Goal: Task Accomplishment & Management: Use online tool/utility

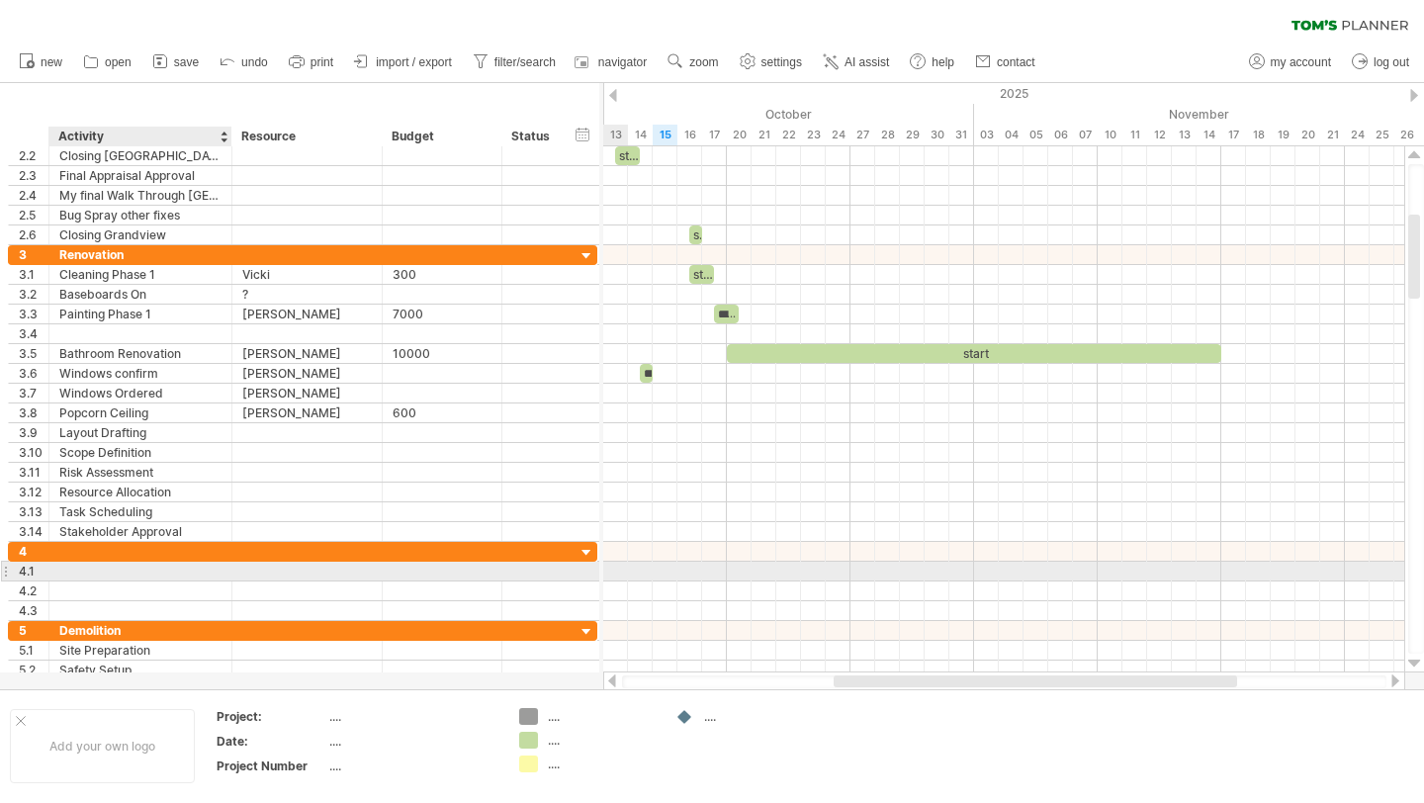
click at [95, 574] on div at bounding box center [140, 571] width 162 height 19
type input "**********"
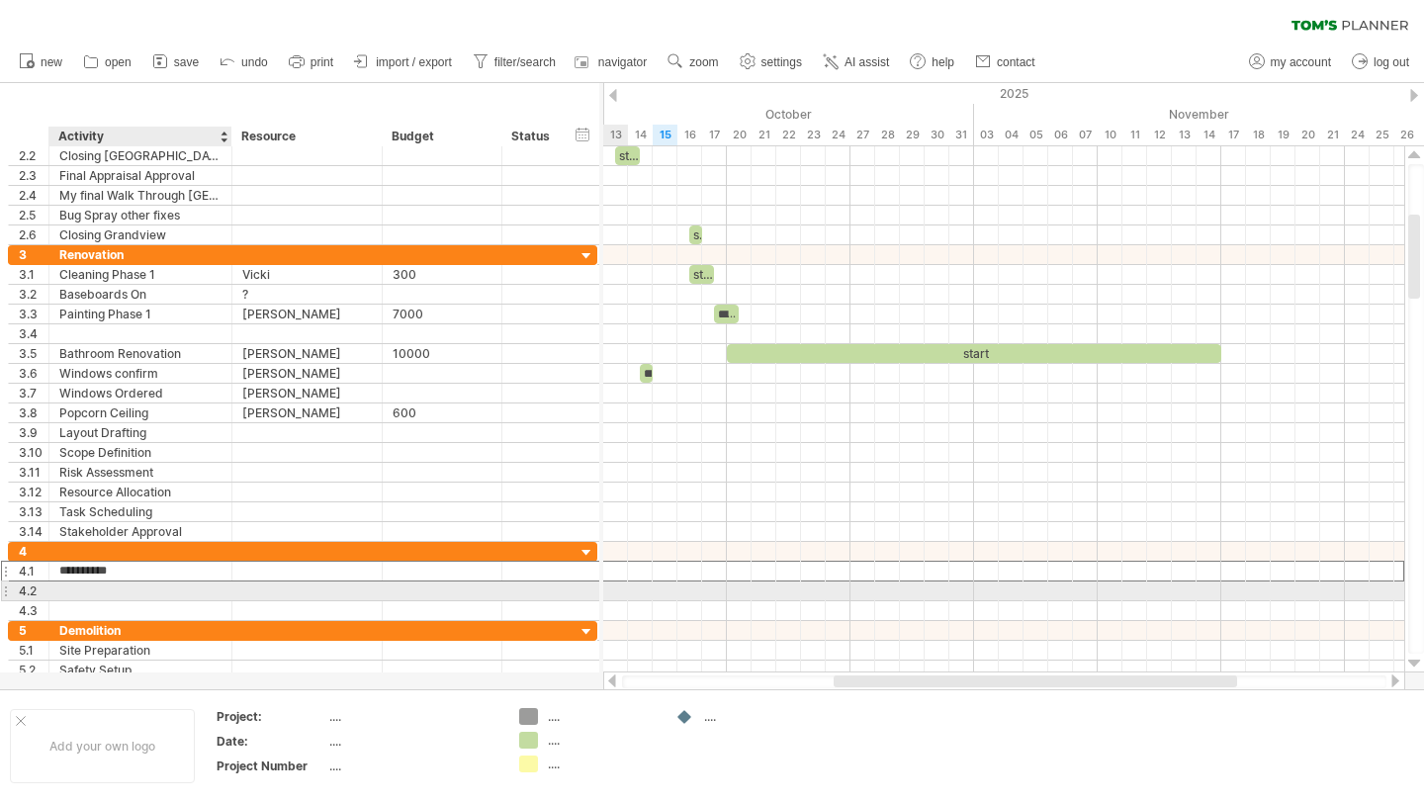
click at [78, 589] on div at bounding box center [140, 591] width 162 height 19
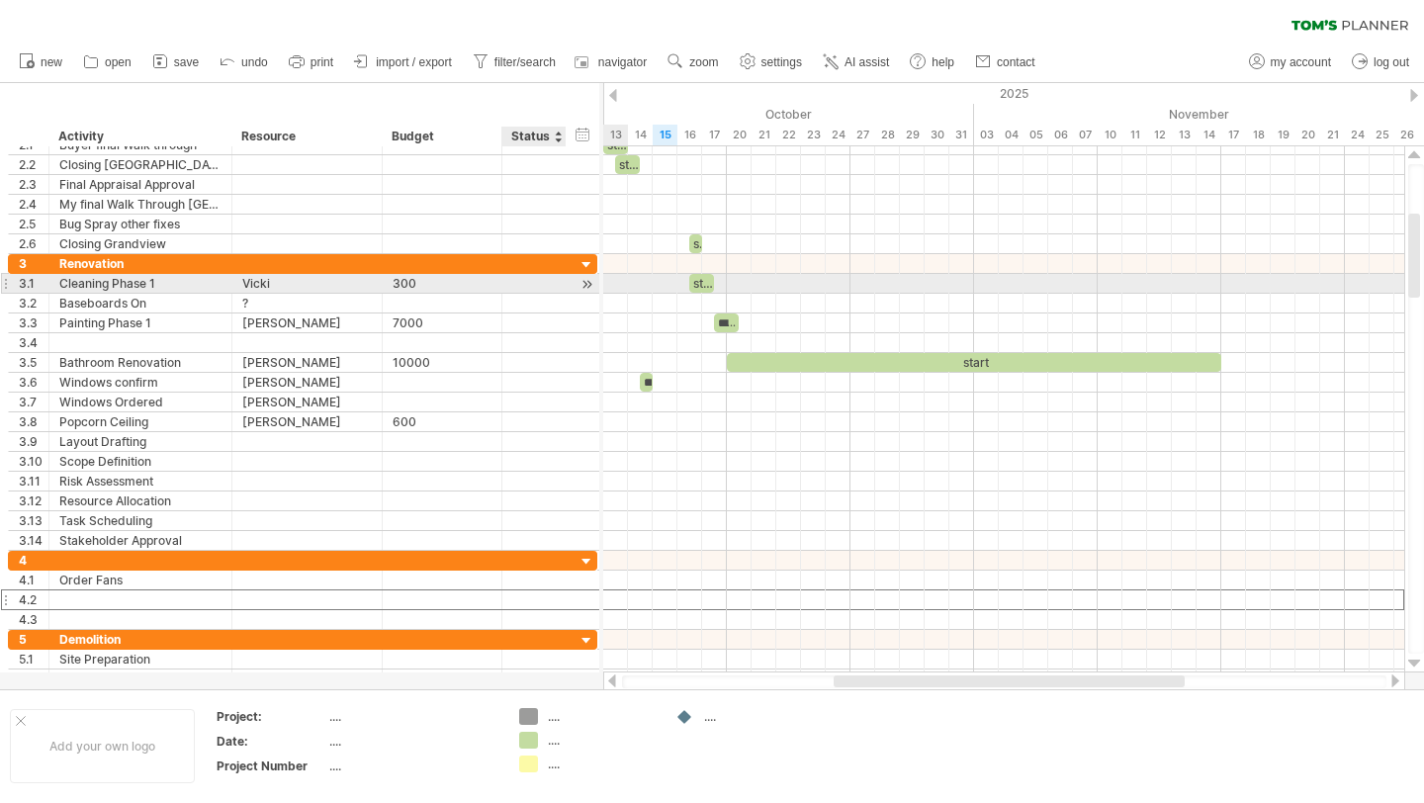
click at [526, 286] on div at bounding box center [534, 283] width 44 height 19
type input "**********"
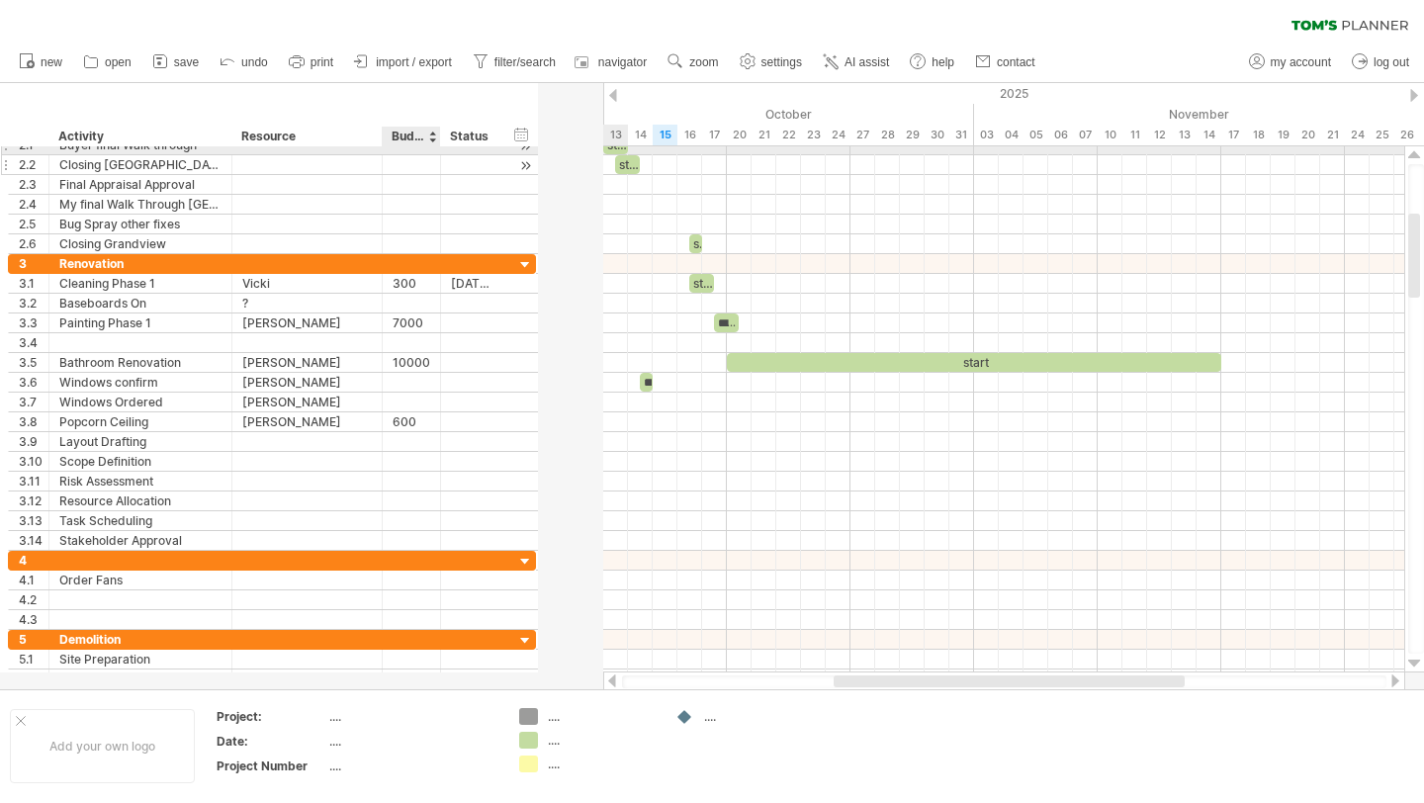
drag, startPoint x: 499, startPoint y: 155, endPoint x: 437, endPoint y: 165, distance: 62.1
click at [437, 165] on div at bounding box center [438, 165] width 10 height 20
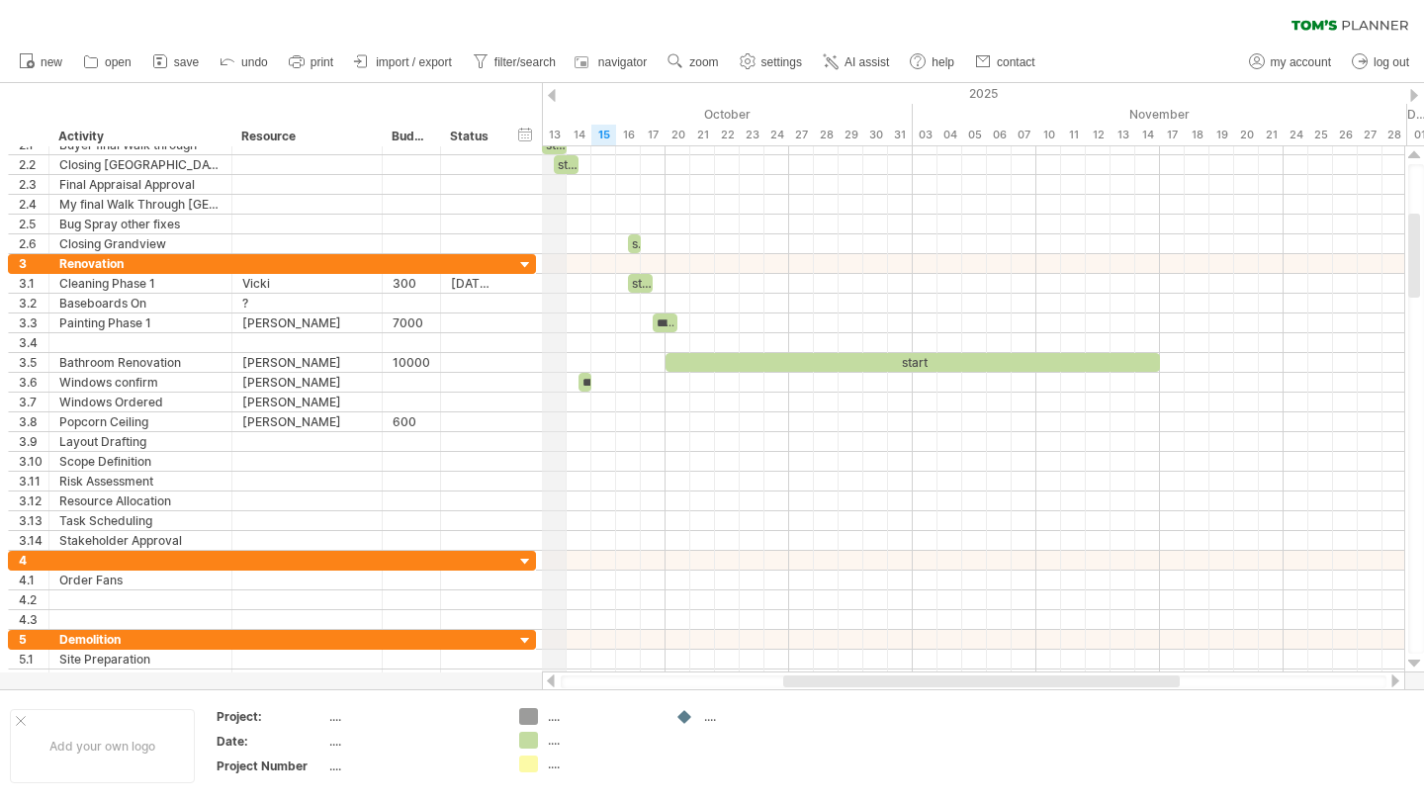
drag, startPoint x: 542, startPoint y: 100, endPoint x: 554, endPoint y: 102, distance: 12.0
click at [554, 102] on div "2025" at bounding box center [542, 93] width 2868 height 21
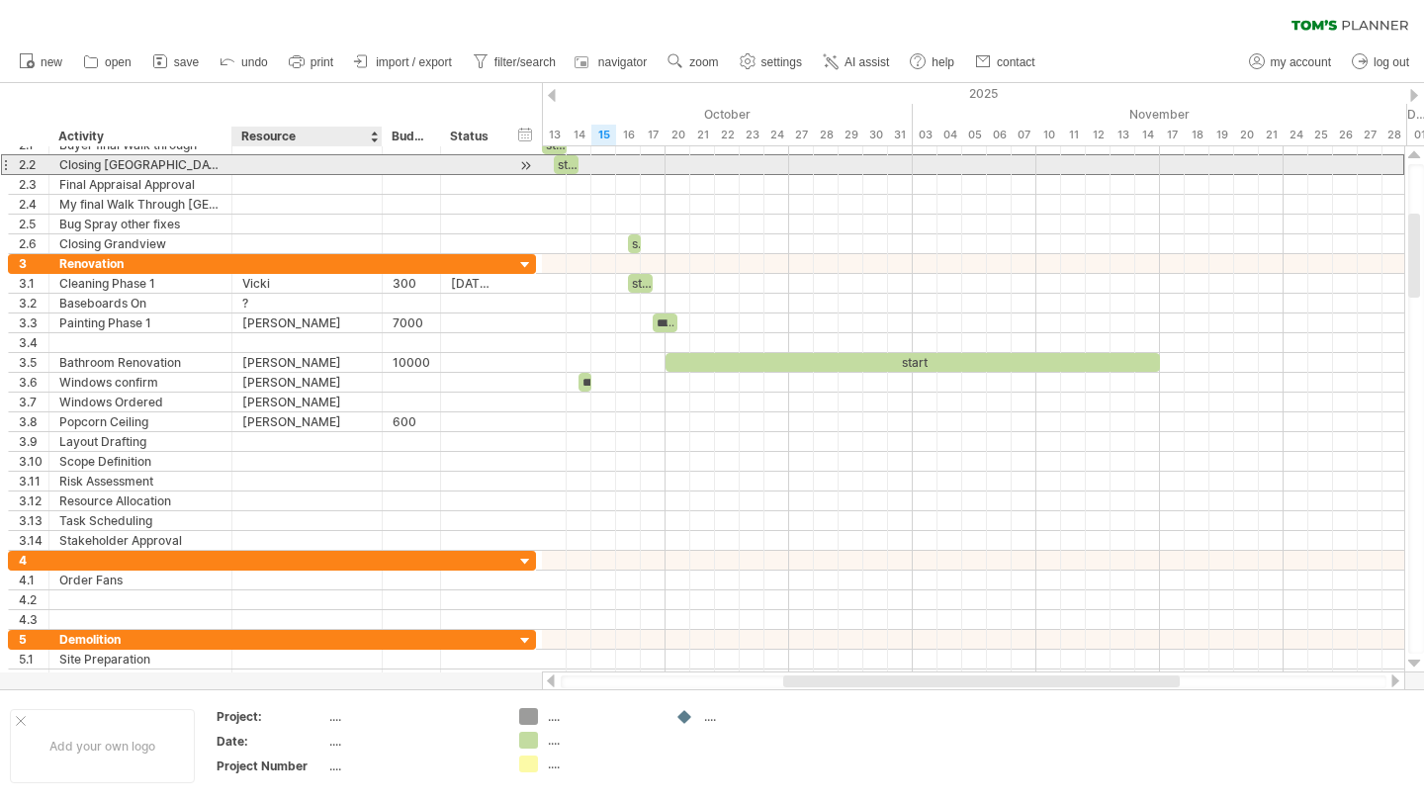
click at [378, 162] on div at bounding box center [307, 164] width 150 height 19
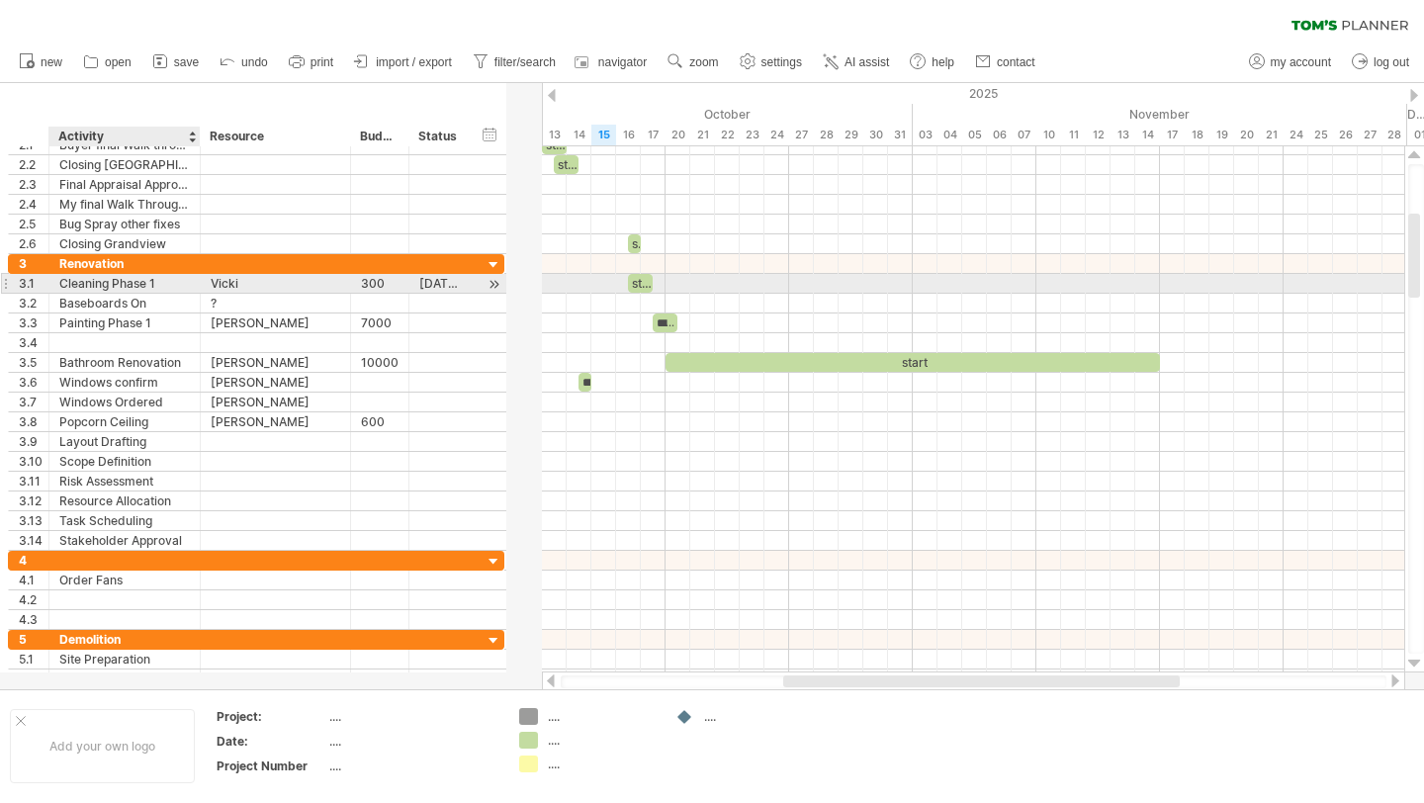
drag, startPoint x: 229, startPoint y: 279, endPoint x: 197, endPoint y: 280, distance: 32.7
click at [197, 280] on div at bounding box center [198, 284] width 10 height 20
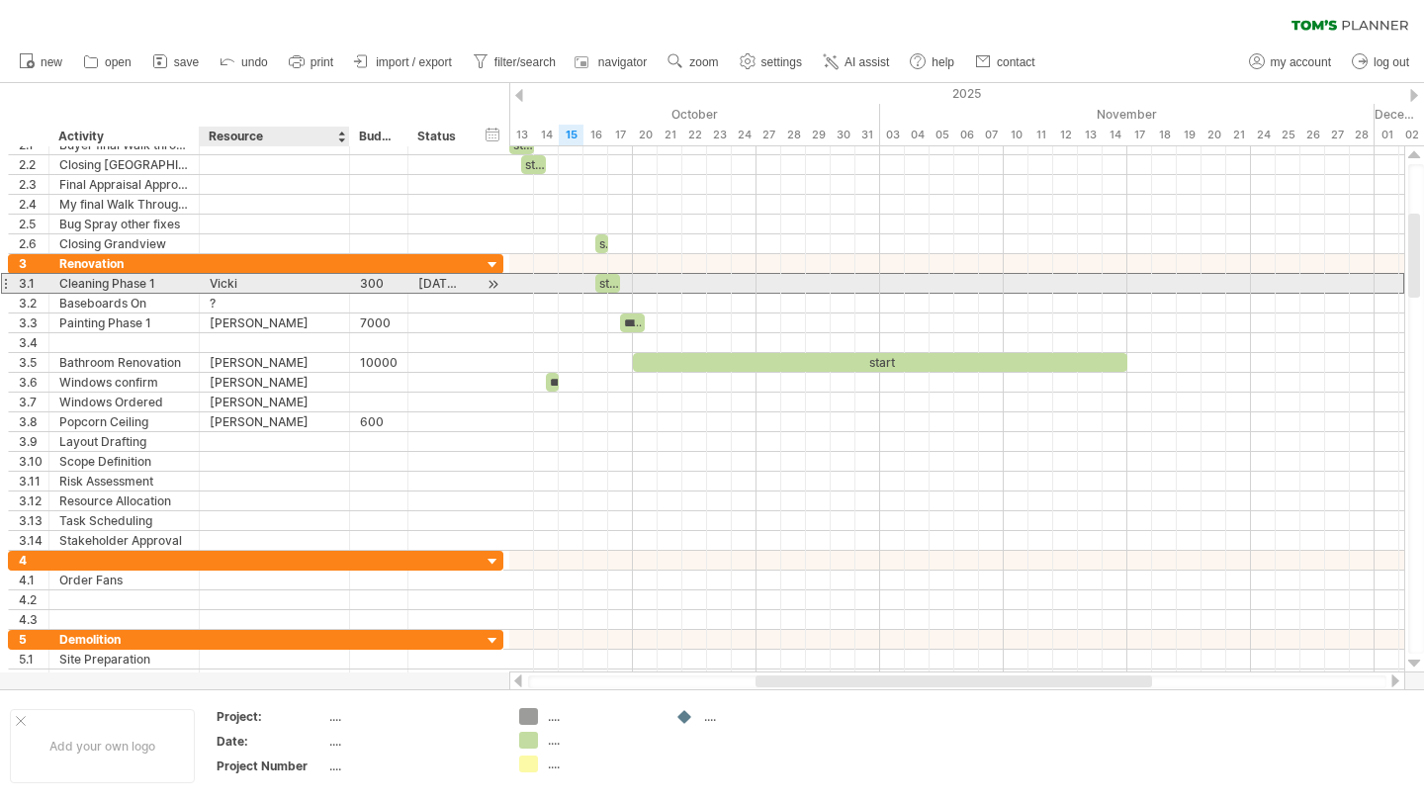
drag, startPoint x: 349, startPoint y: 281, endPoint x: 325, endPoint y: 281, distance: 23.7
click at [325, 281] on div "***** [PERSON_NAME]" at bounding box center [275, 283] width 150 height 19
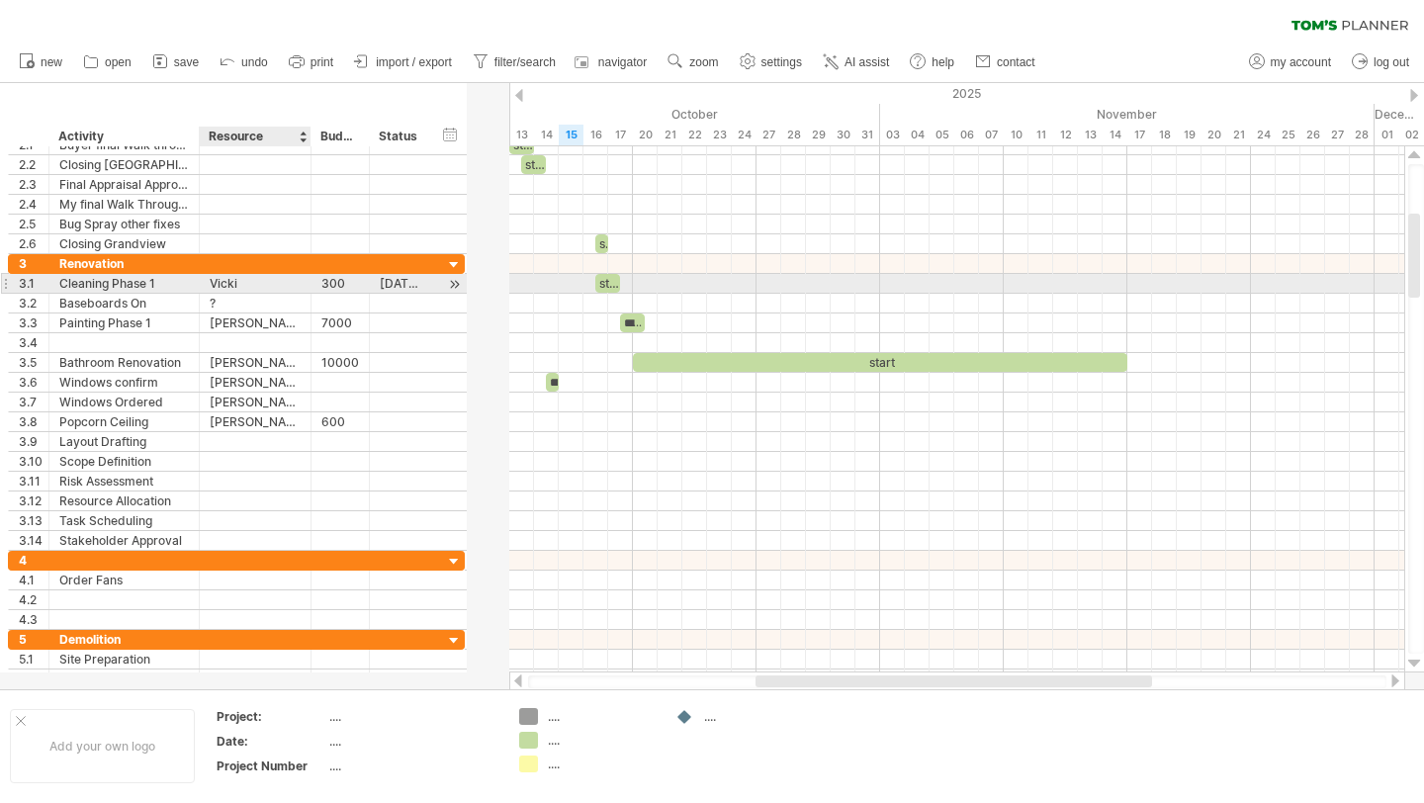
drag, startPoint x: 347, startPoint y: 282, endPoint x: 309, endPoint y: 287, distance: 38.9
click at [309, 287] on div at bounding box center [309, 284] width 10 height 20
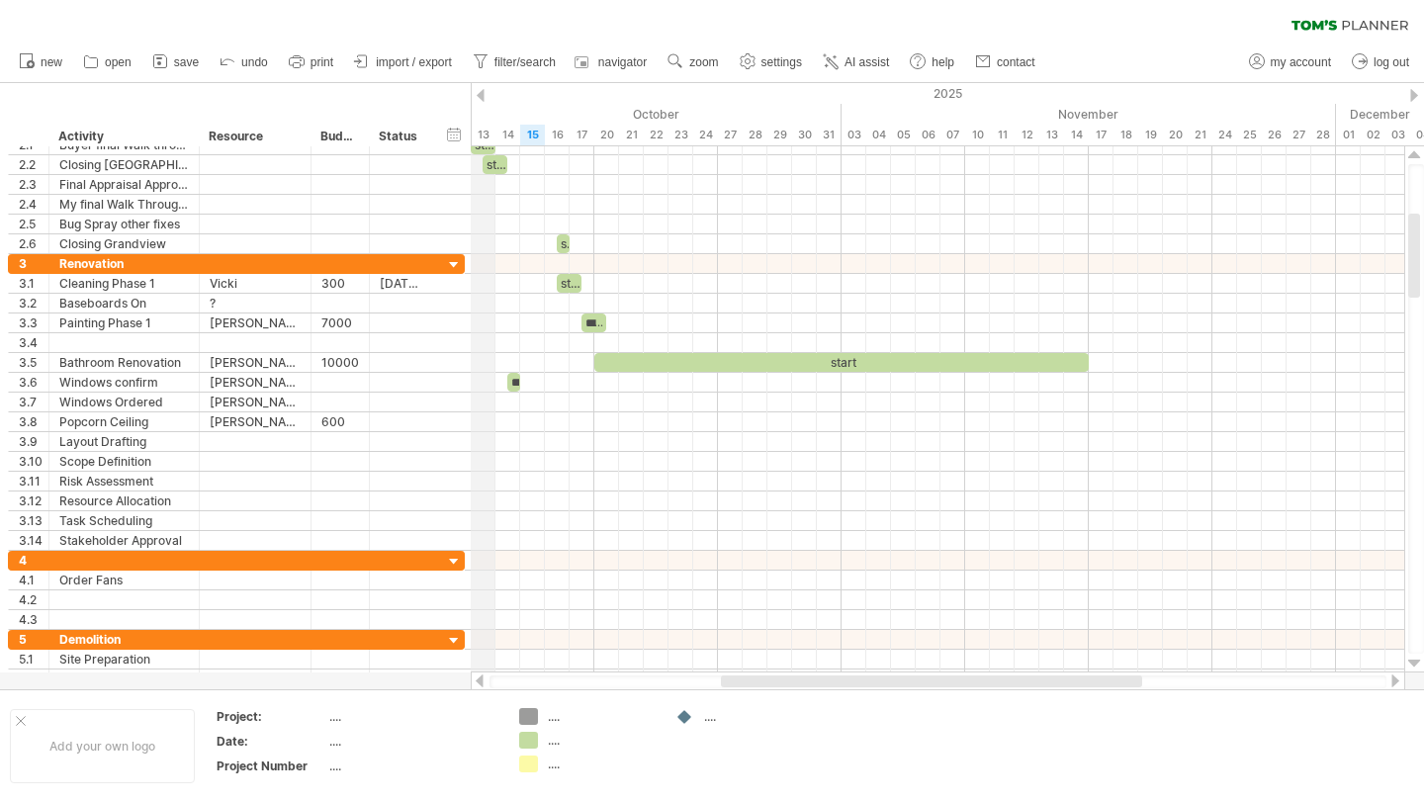
drag, startPoint x: 470, startPoint y: 102, endPoint x: 483, endPoint y: 102, distance: 12.9
click at [484, 102] on div "Trying to reach [DOMAIN_NAME] Connected again... 0% clear filter new 1" at bounding box center [712, 401] width 1424 height 803
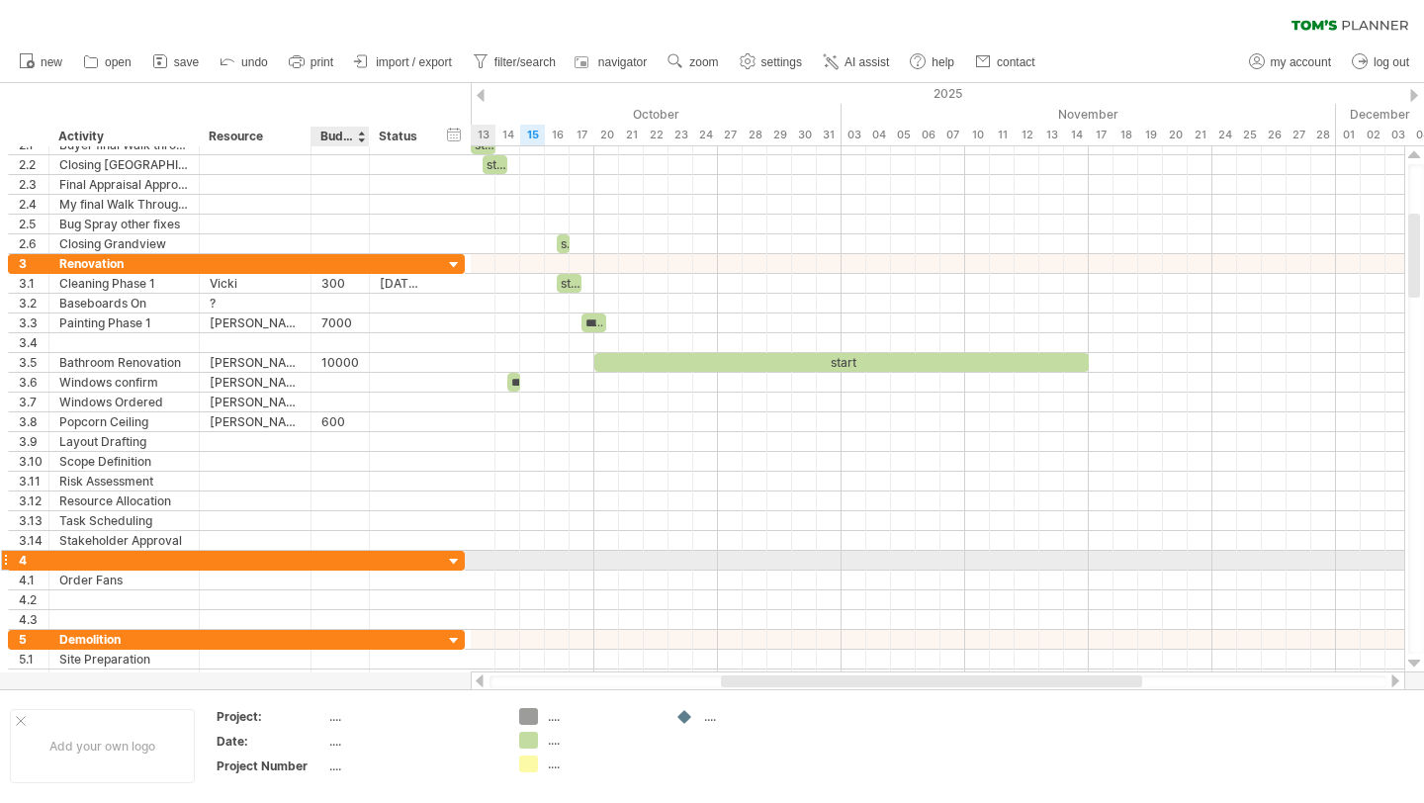
click at [341, 565] on div at bounding box center [340, 560] width 38 height 19
click at [326, 560] on div at bounding box center [340, 560] width 38 height 19
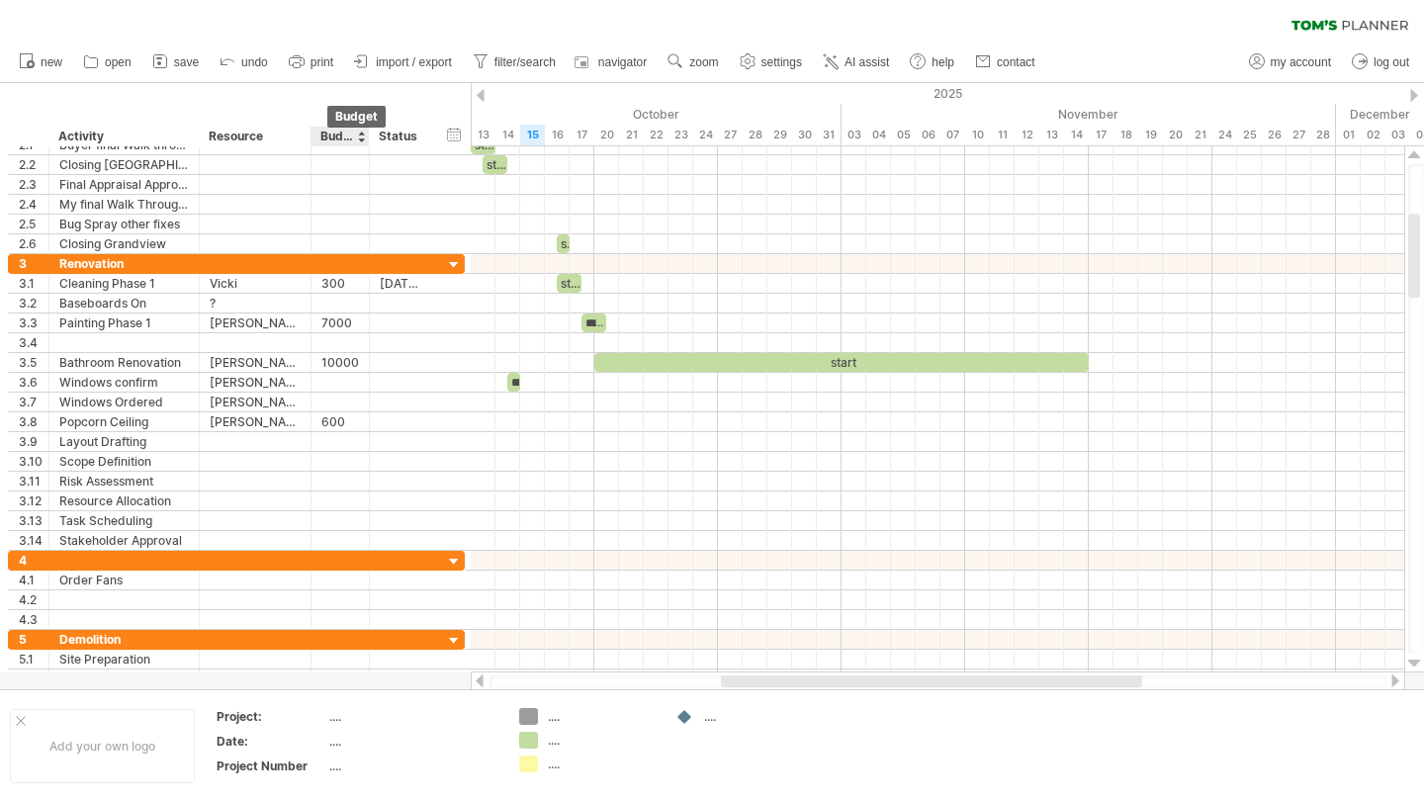
click at [337, 137] on div "Budget" at bounding box center [339, 137] width 38 height 20
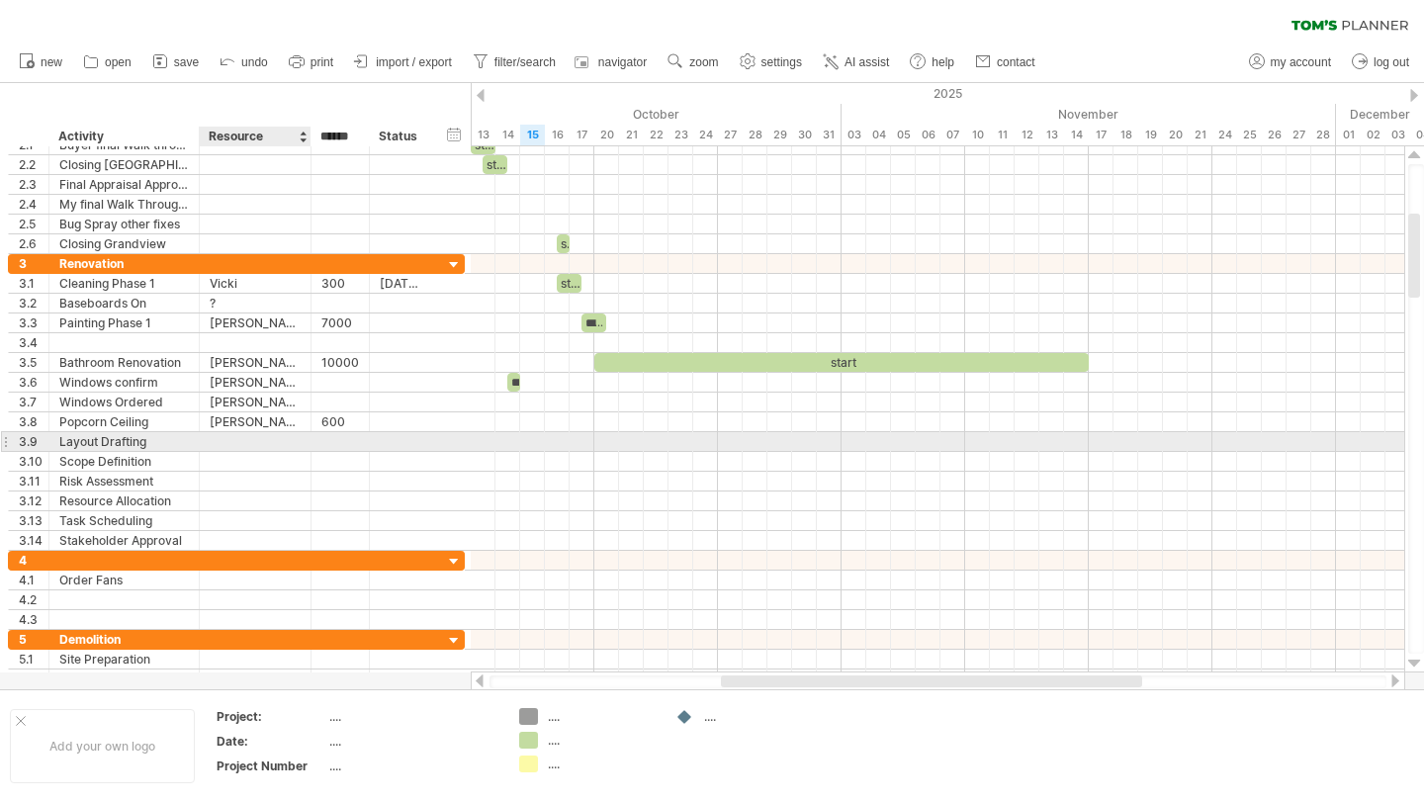
click at [257, 440] on div at bounding box center [255, 441] width 91 height 19
